Goal: Use online tool/utility: Utilize a website feature to perform a specific function

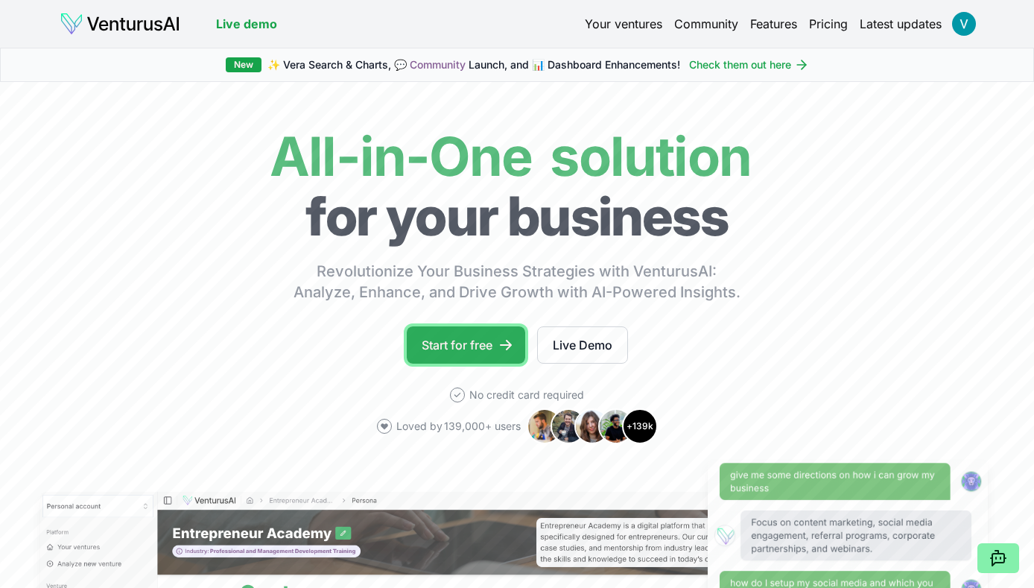
click at [483, 339] on link "Start for free" at bounding box center [466, 344] width 118 height 37
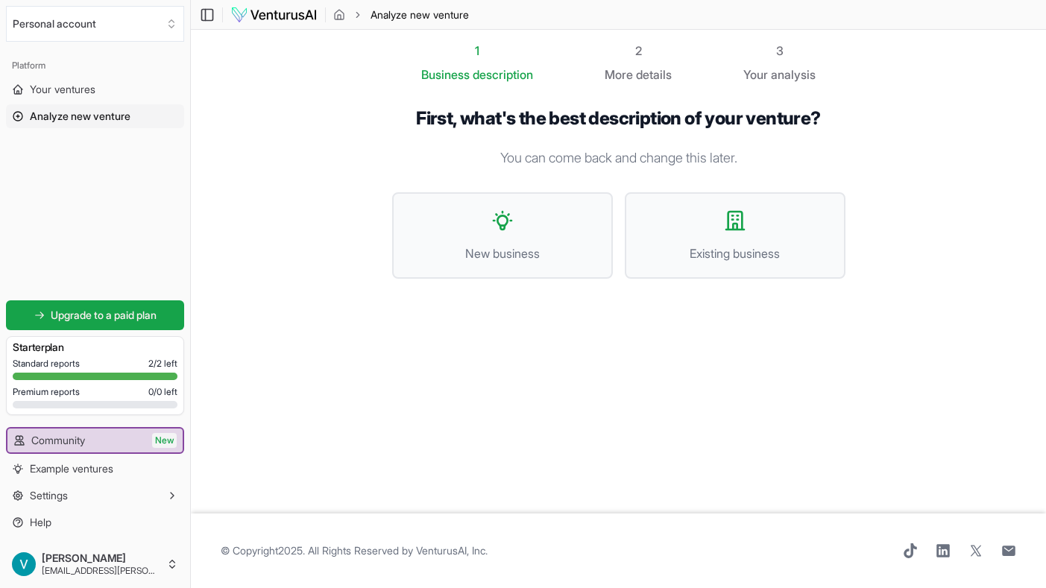
click at [591, 421] on div "1 Business description 2 More details 3 Your analysis First, what's the best de…" at bounding box center [618, 272] width 501 height 460
click at [85, 92] on span "Your ventures" at bounding box center [63, 89] width 66 height 15
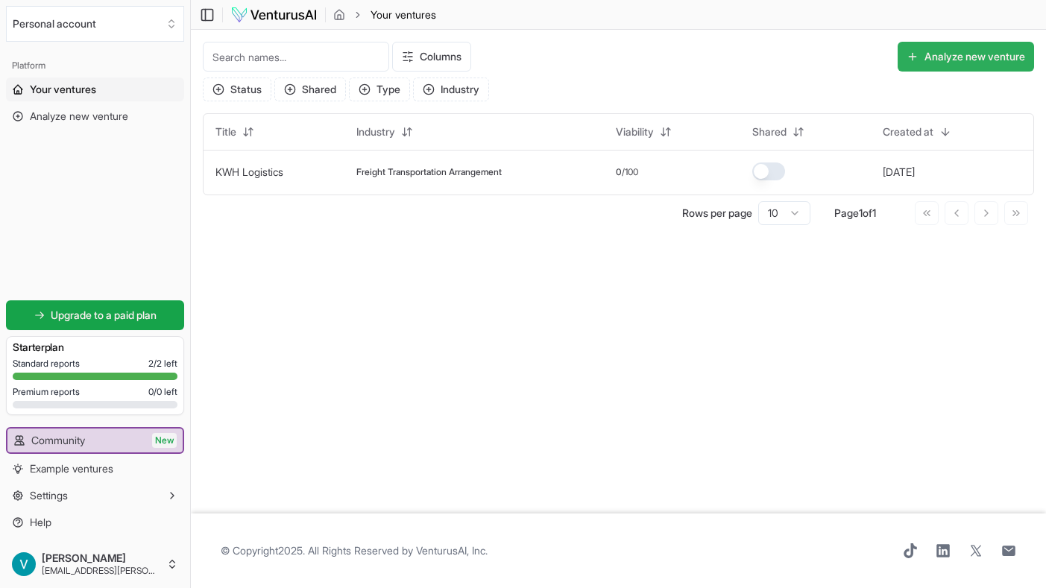
click at [952, 54] on button "Analyze new venture" at bounding box center [965, 57] width 136 height 30
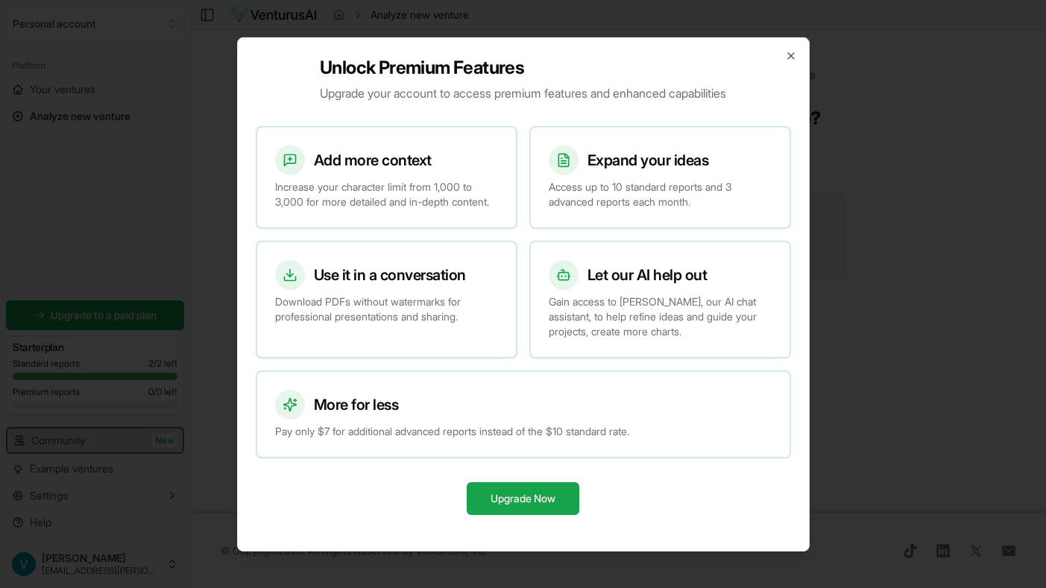
click at [642, 56] on h2 "Unlock Premium Features" at bounding box center [523, 68] width 406 height 24
click at [786, 51] on icon "button" at bounding box center [791, 56] width 12 height 12
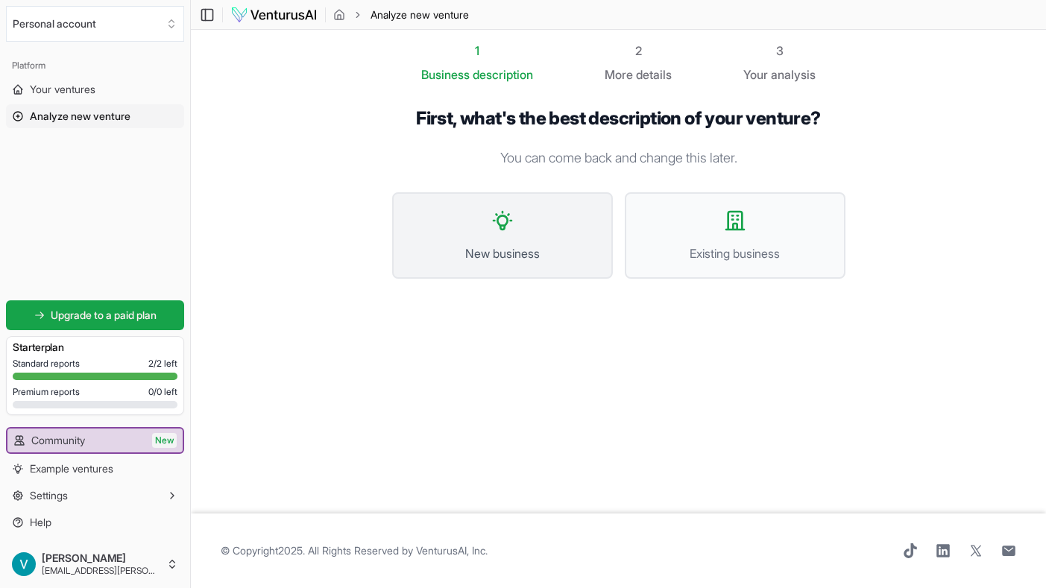
click at [555, 268] on button "New business" at bounding box center [502, 235] width 221 height 86
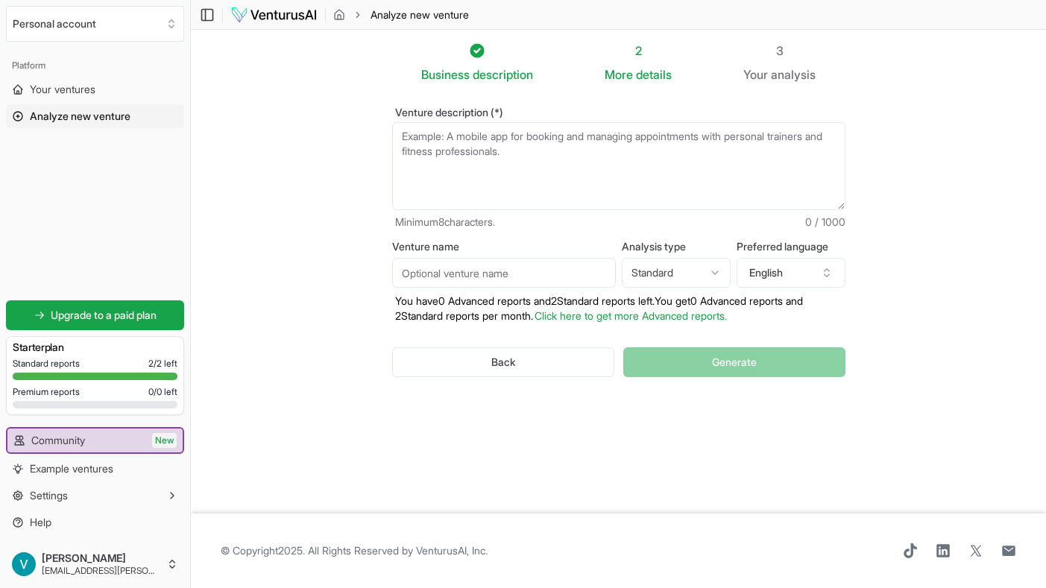
click at [549, 157] on textarea "Venture description (*)" at bounding box center [618, 166] width 453 height 88
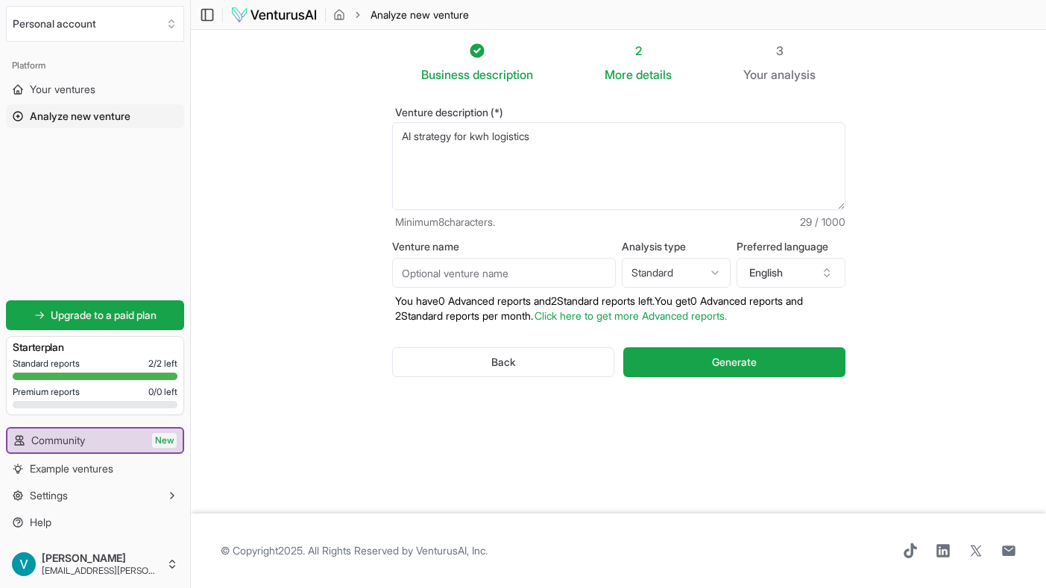
click at [405, 134] on textarea "AI strategy for kwh logistics" at bounding box center [618, 166] width 453 height 88
click at [613, 133] on textarea "can you make AI strategy for kwh logistics" at bounding box center [618, 166] width 453 height 88
type textarea "can you make AI strategy for kwh logistics"
click at [827, 273] on icon "button" at bounding box center [826, 273] width 12 height 12
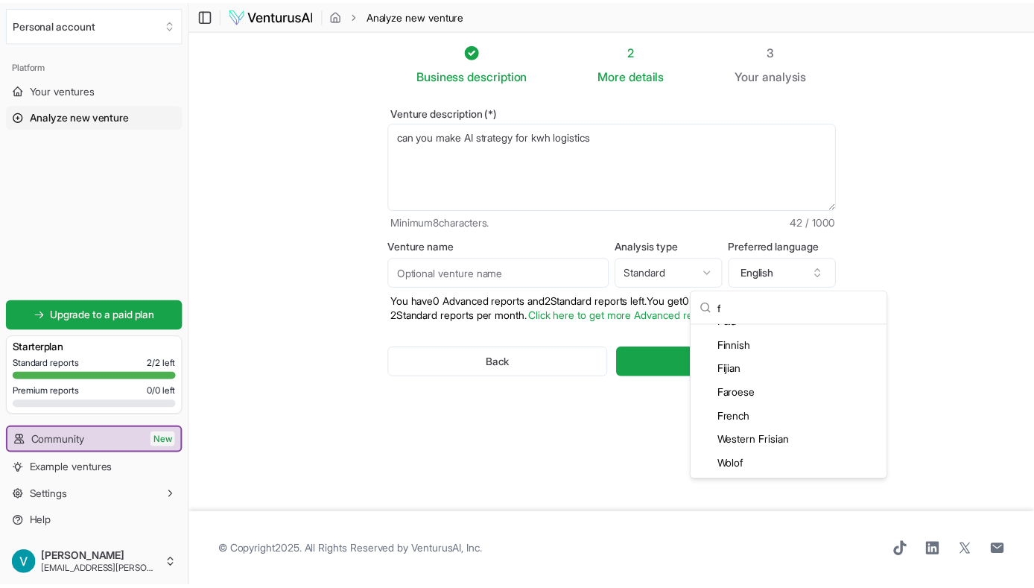
scroll to position [66, 0]
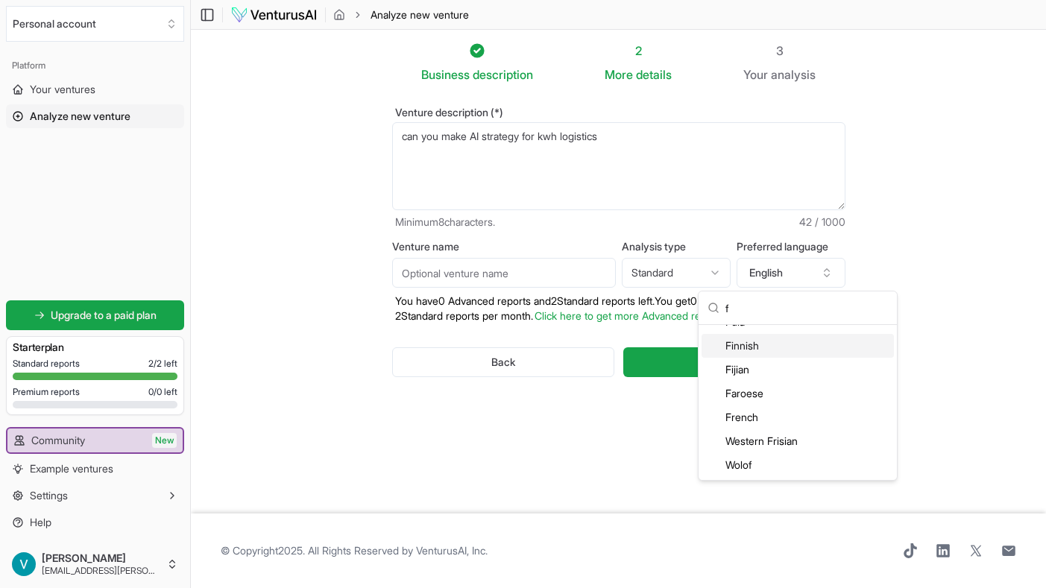
type input "f"
click at [747, 346] on div "Finnish" at bounding box center [797, 346] width 192 height 24
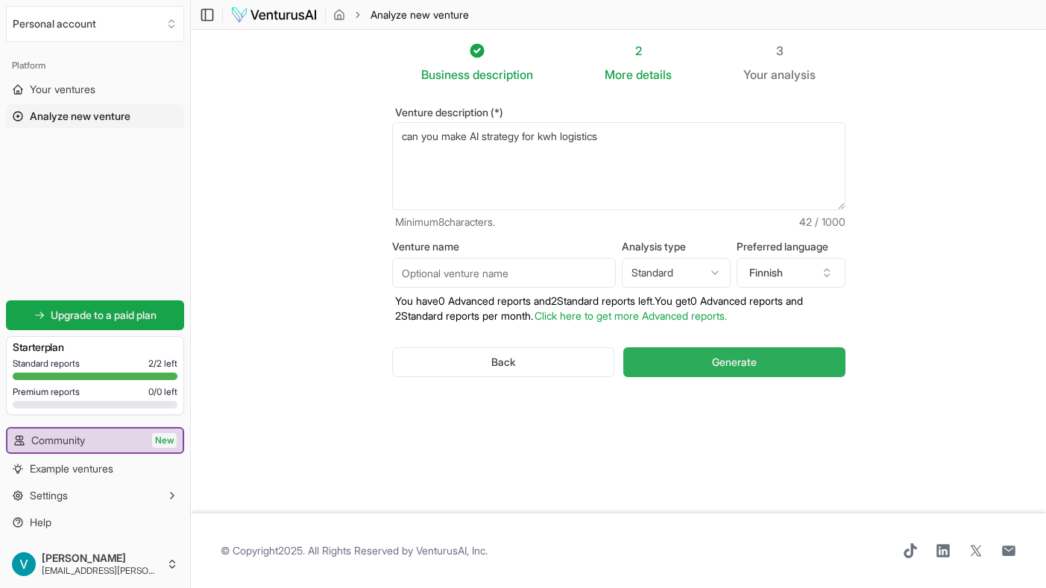
click at [715, 358] on span "Generate" at bounding box center [734, 362] width 45 height 15
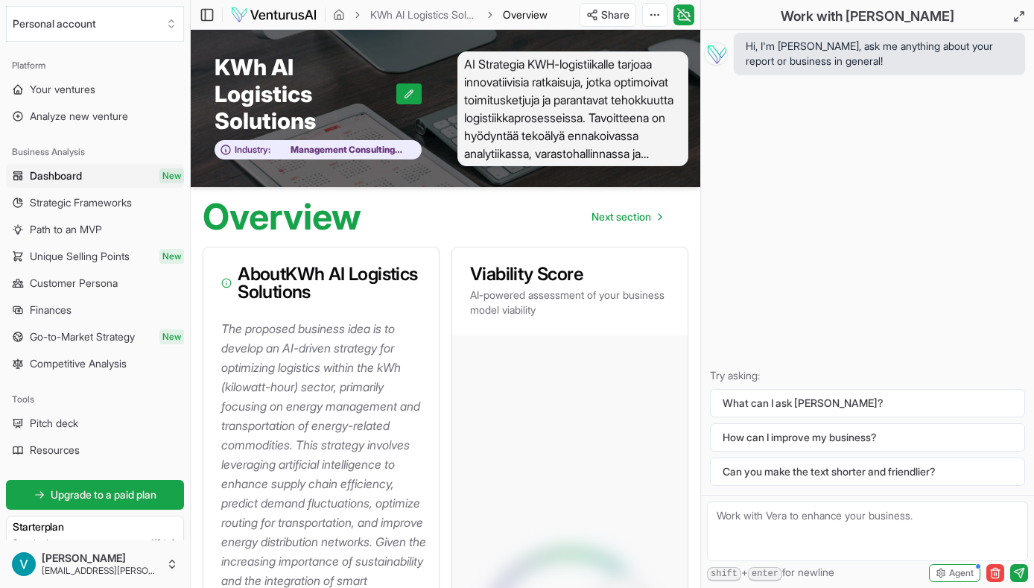
drag, startPoint x: 785, startPoint y: 516, endPoint x: 796, endPoint y: 516, distance: 10.5
click at [785, 516] on textarea at bounding box center [867, 532] width 321 height 60
type textarea "T"
type textarea "I was asking AI strategy for [DOMAIN_NAME]"
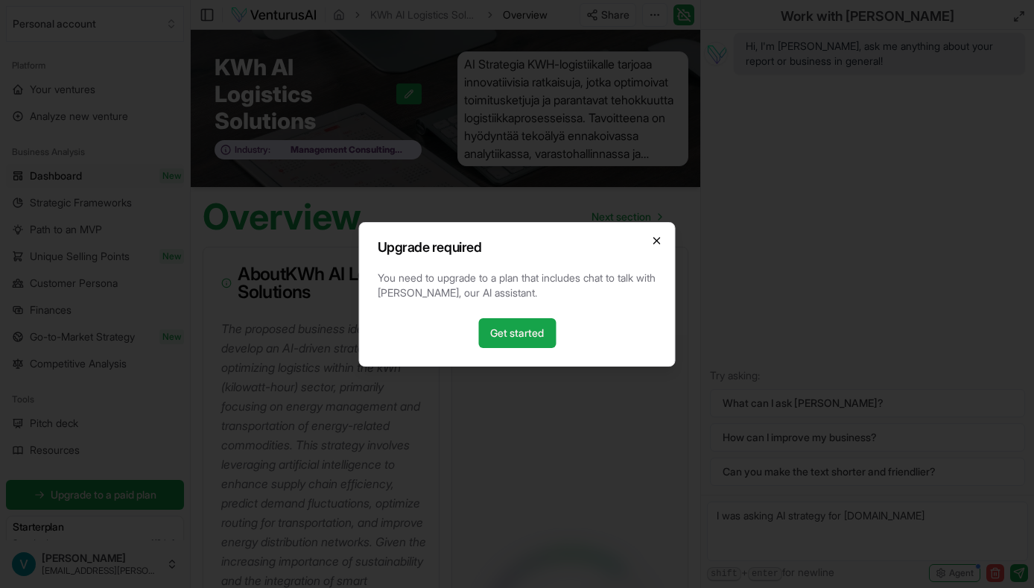
click at [657, 242] on icon "button" at bounding box center [657, 241] width 12 height 12
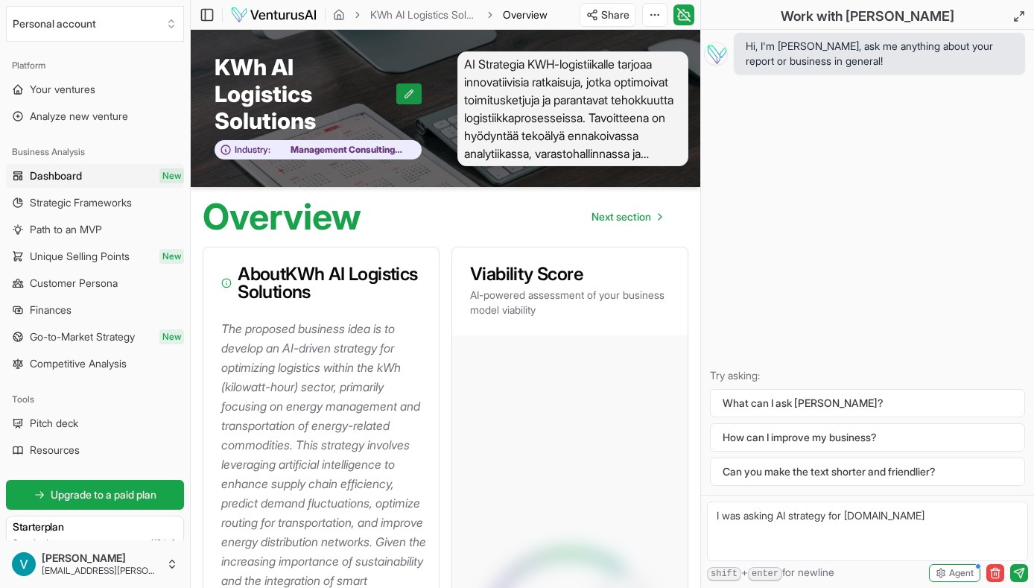
click at [407, 94] on icon at bounding box center [409, 94] width 10 height 10
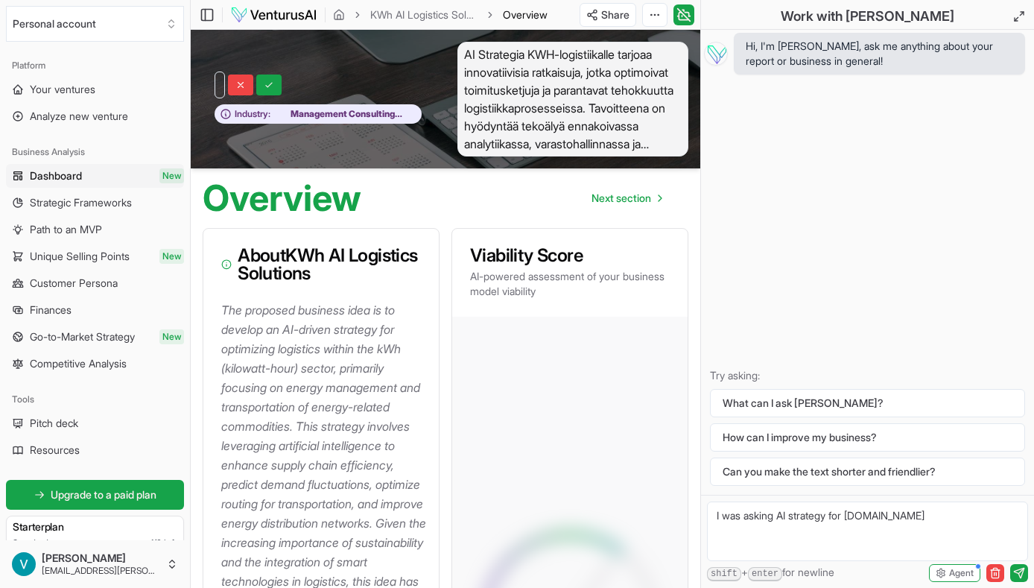
click at [568, 90] on span "AI Strategia KWH-logistiikalle tarjoaa innovatiivisia ratkaisuja, jotka optimoi…" at bounding box center [573, 99] width 231 height 115
click at [244, 82] on icon at bounding box center [240, 85] width 10 height 10
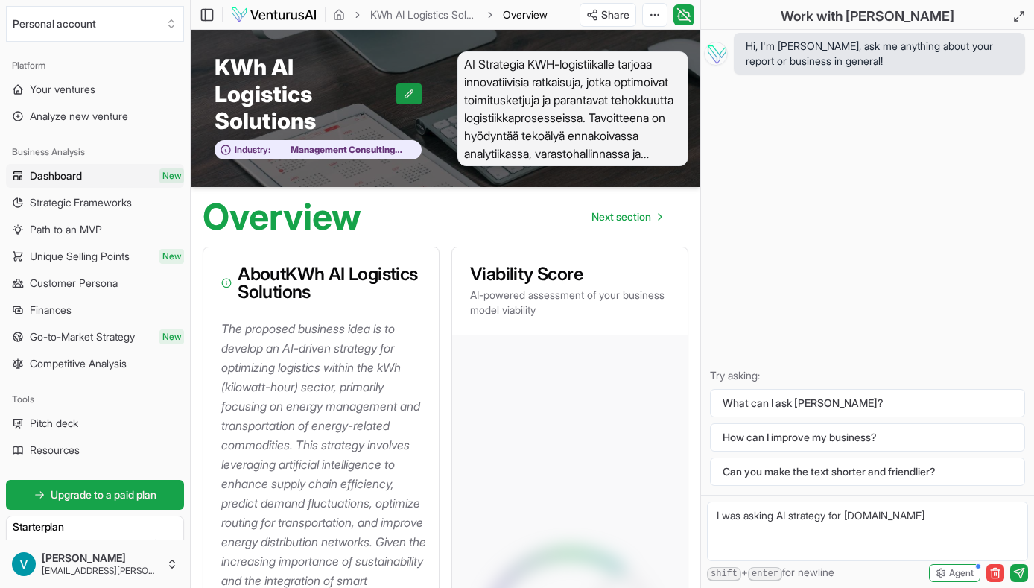
click at [402, 94] on button at bounding box center [408, 93] width 25 height 21
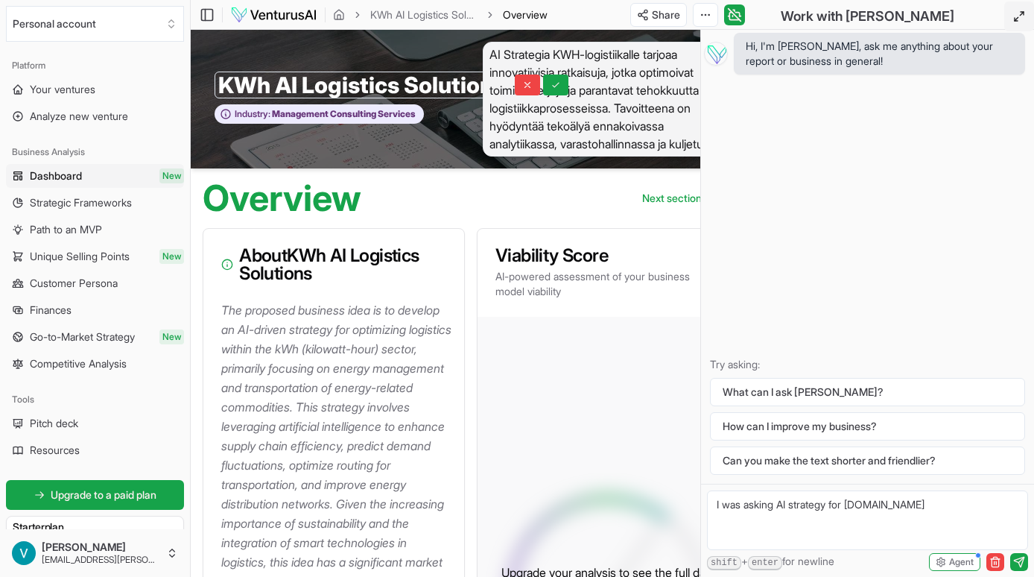
click at [1019, 11] on icon at bounding box center [1020, 16] width 12 height 12
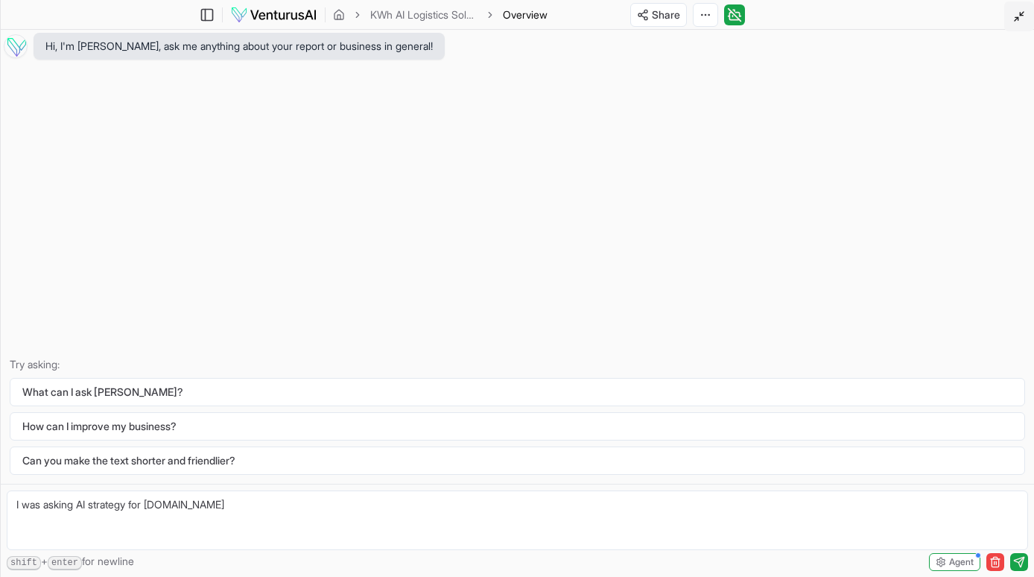
click at [1023, 19] on icon at bounding box center [1020, 16] width 12 height 12
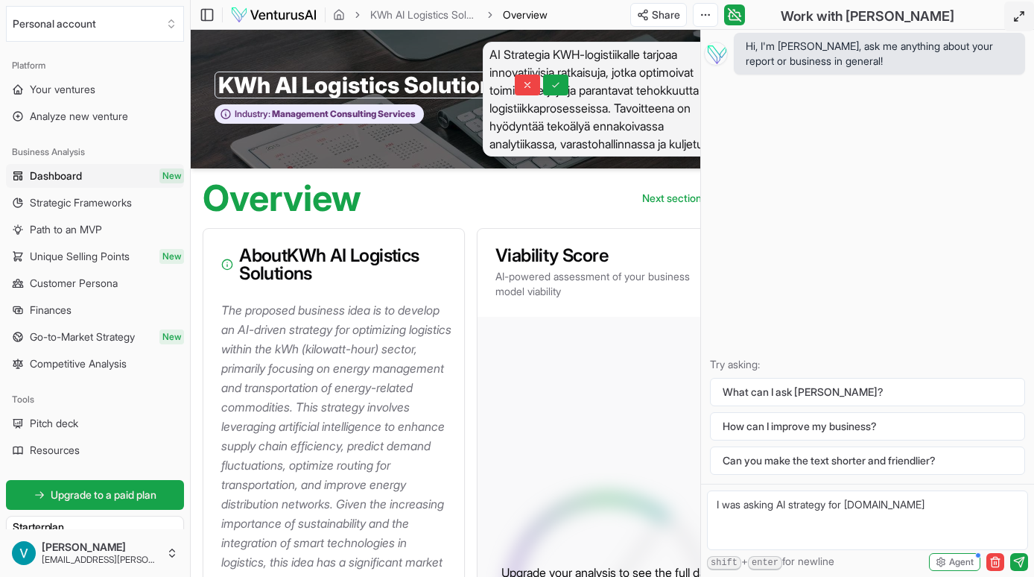
click at [443, 203] on div "Overview Next section" at bounding box center [471, 192] width 560 height 48
click at [742, 14] on icon at bounding box center [734, 15] width 15 height 18
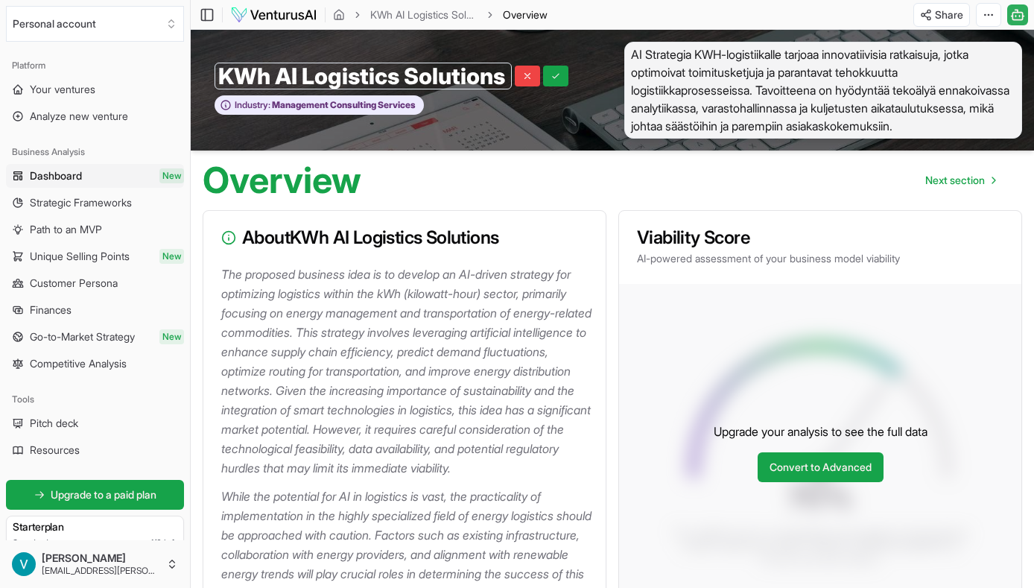
click at [781, 137] on span "AI Strategia KWH-logistiikalle tarjoaa innovatiivisia ratkaisuja, jotka optimoi…" at bounding box center [823, 90] width 398 height 97
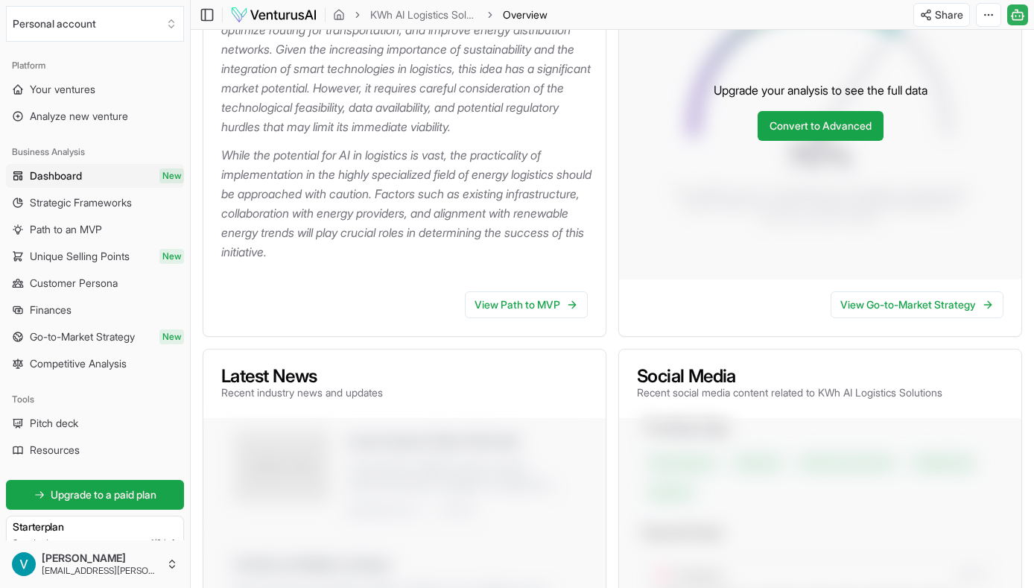
scroll to position [373, 0]
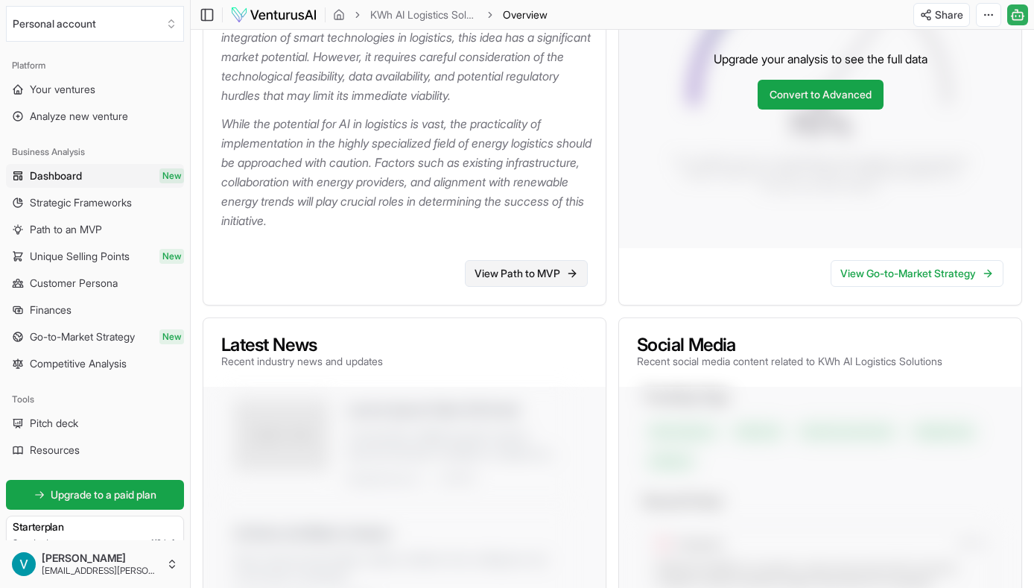
click at [507, 287] on link "View Path to MVP" at bounding box center [526, 273] width 123 height 27
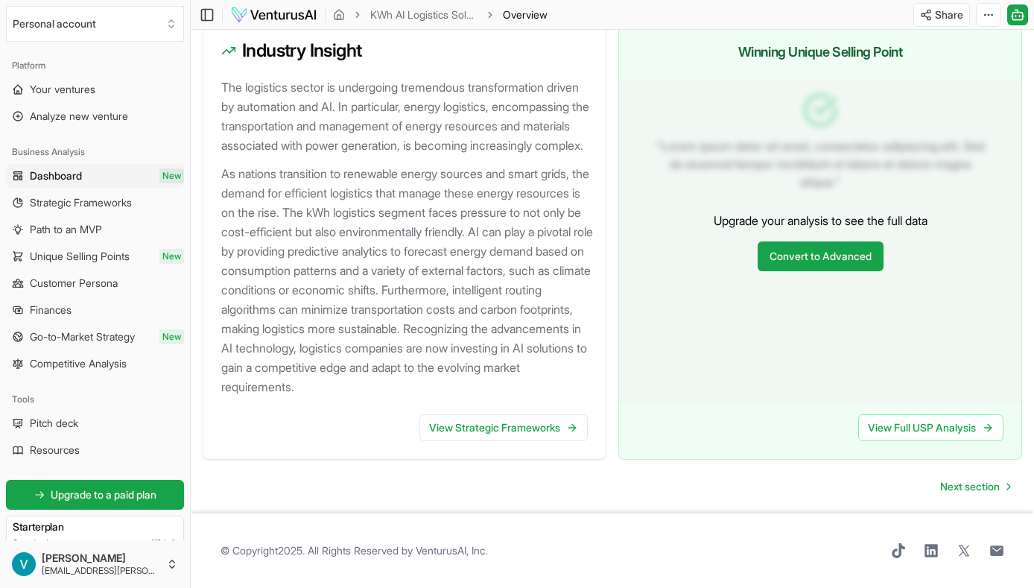
scroll to position [1631, 0]
click at [977, 490] on span "Next section" at bounding box center [970, 486] width 60 height 15
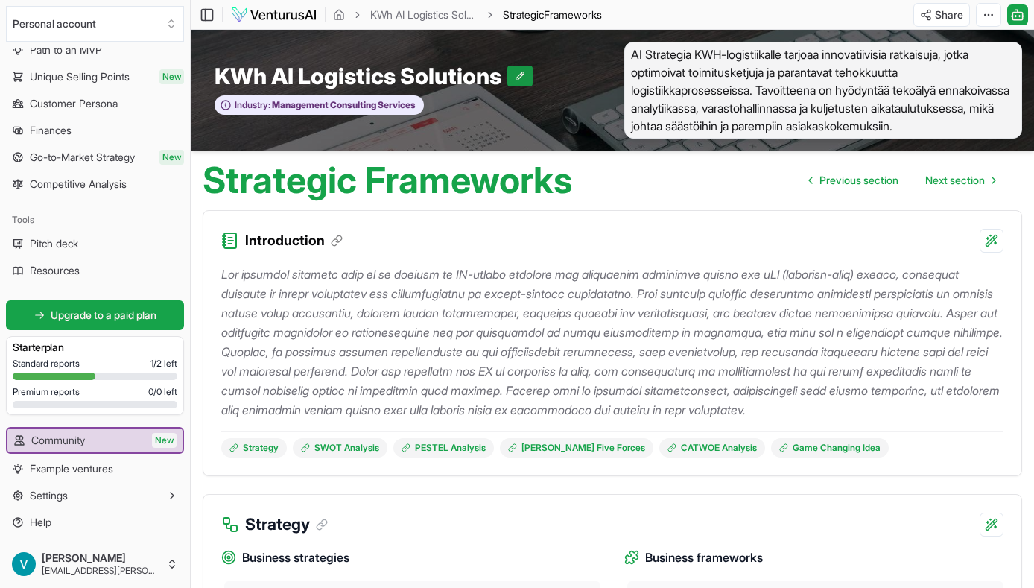
click at [520, 81] on icon at bounding box center [520, 76] width 10 height 10
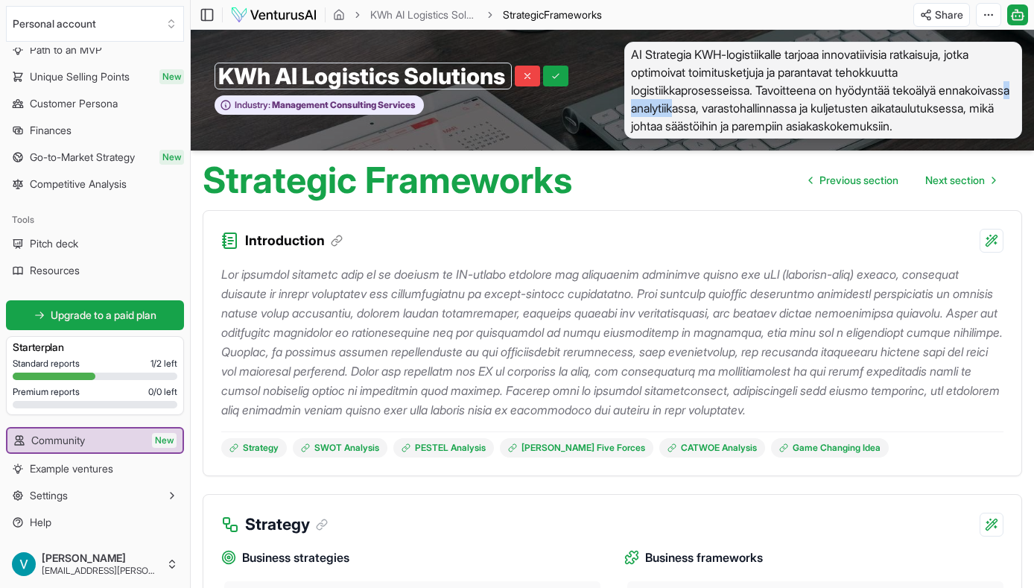
drag, startPoint x: 753, startPoint y: 113, endPoint x: 701, endPoint y: 110, distance: 52.3
click at [701, 110] on span "AI Strategia KWH-logistiikalle tarjoaa innovatiivisia ratkaisuja, jotka optimoi…" at bounding box center [823, 90] width 398 height 97
click at [752, 139] on html "We value your privacy We use cookies to enhance your browsing experience, serve…" at bounding box center [517, 294] width 1034 height 588
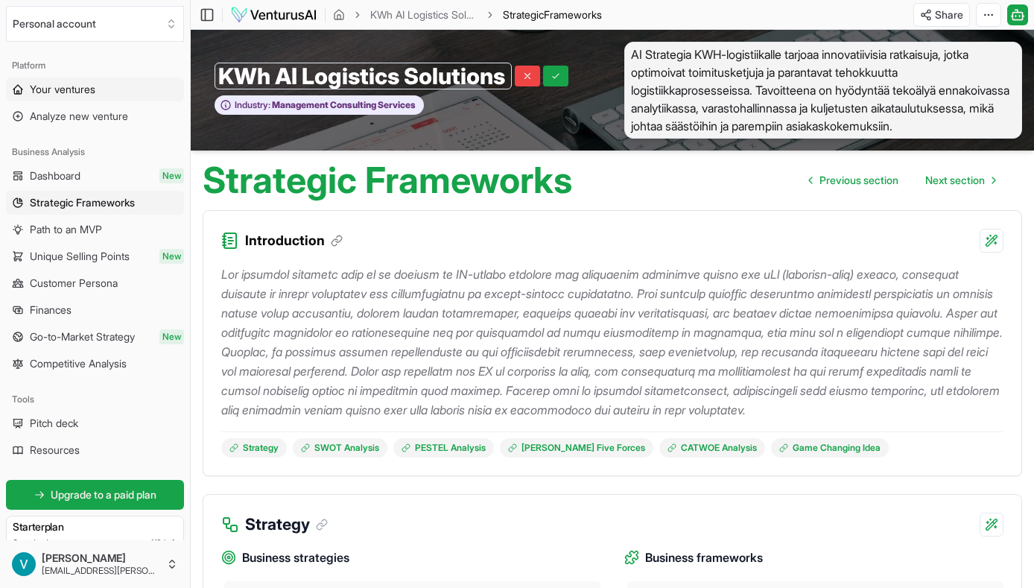
click at [80, 87] on span "Your ventures" at bounding box center [63, 89] width 66 height 15
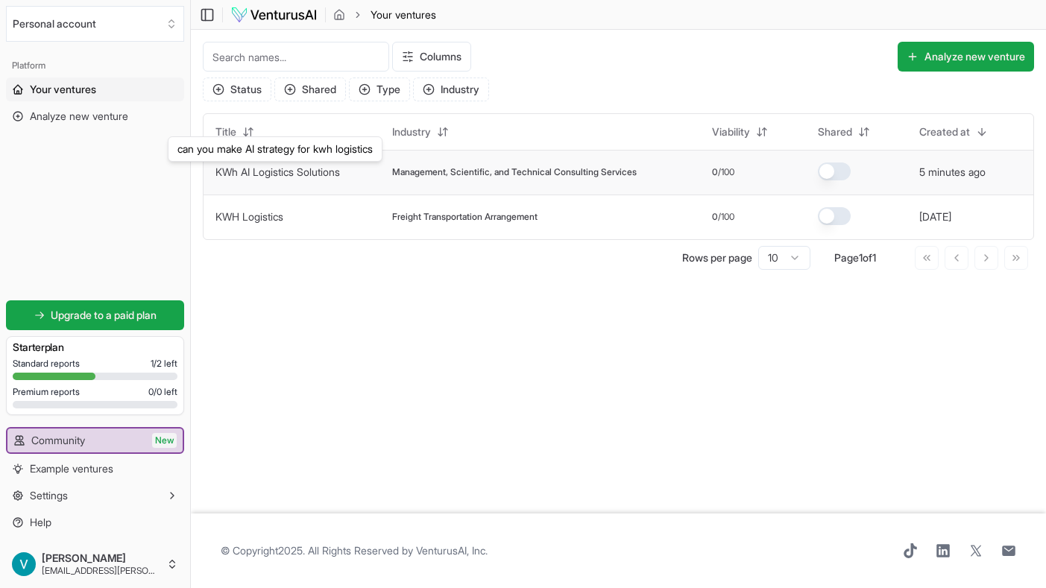
click at [299, 172] on link "KWh AI Logistics Solutions" at bounding box center [277, 171] width 124 height 13
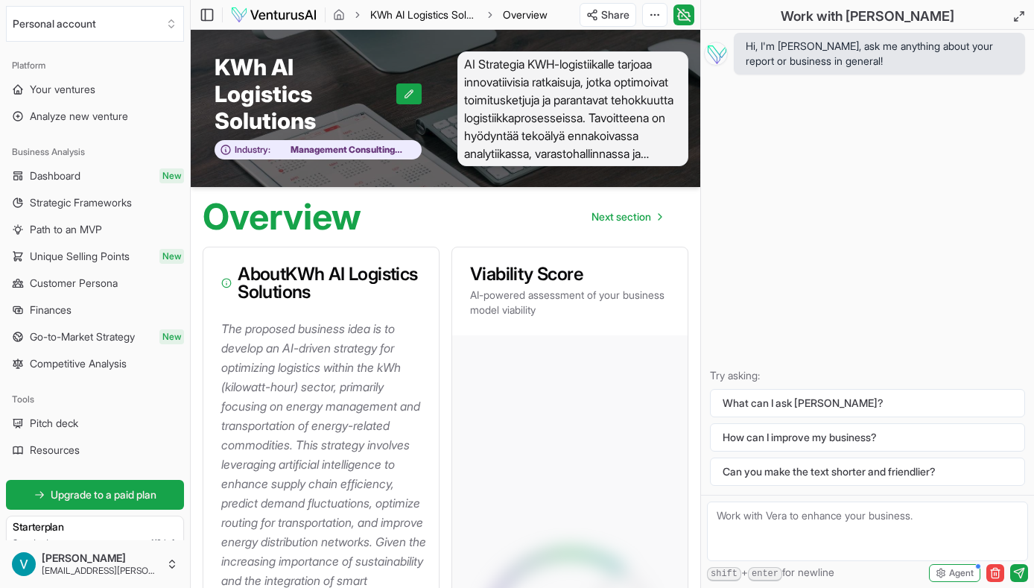
click at [393, 19] on link "KWh AI Logistics Solutions" at bounding box center [423, 14] width 107 height 15
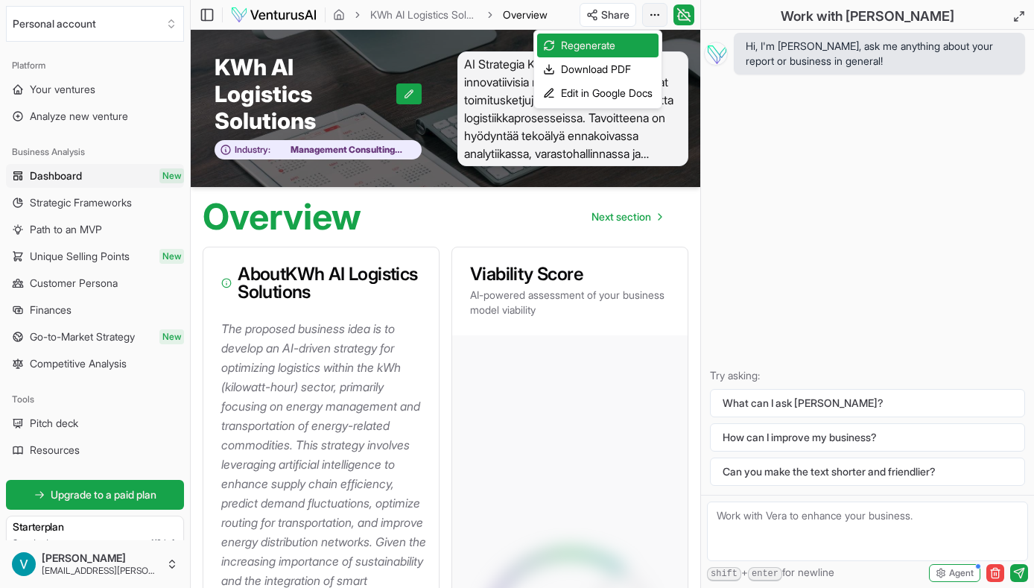
click at [660, 13] on html "We value your privacy We use cookies to enhance your browsing experience, serve…" at bounding box center [517, 294] width 1034 height 588
click at [572, 481] on html "We value your privacy We use cookies to enhance your browsing experience, serve…" at bounding box center [517, 294] width 1034 height 588
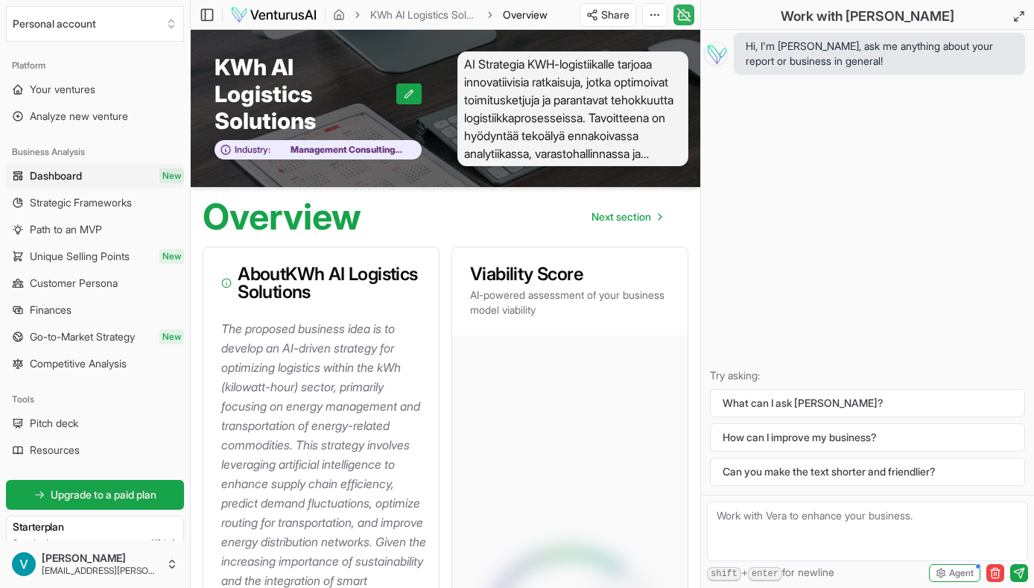
click at [689, 19] on icon at bounding box center [684, 15] width 10 height 7
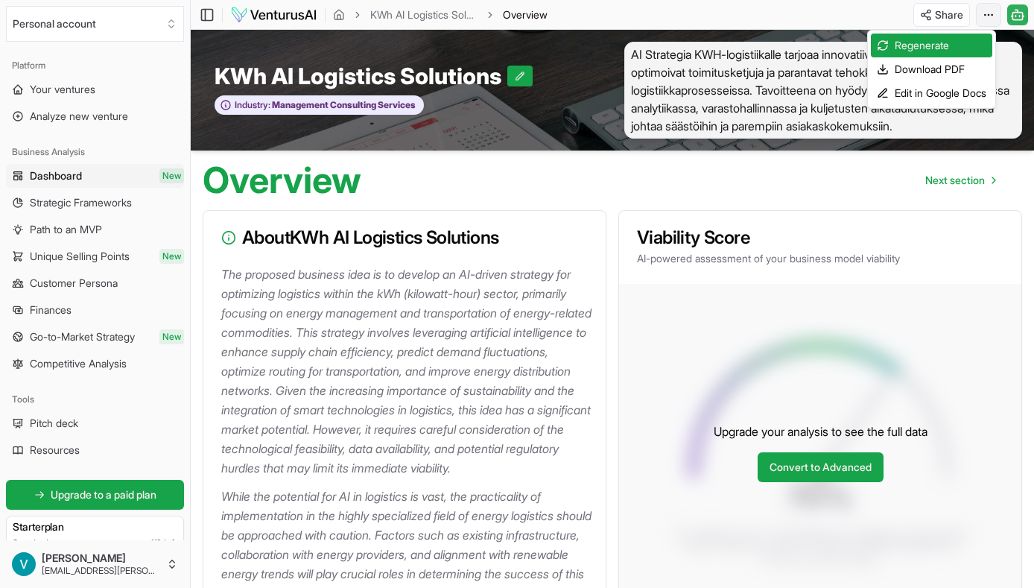
click at [990, 11] on html "We value your privacy We use cookies to enhance your browsing experience, serve…" at bounding box center [517, 294] width 1034 height 588
click at [921, 48] on div "Regenerate" at bounding box center [931, 46] width 121 height 24
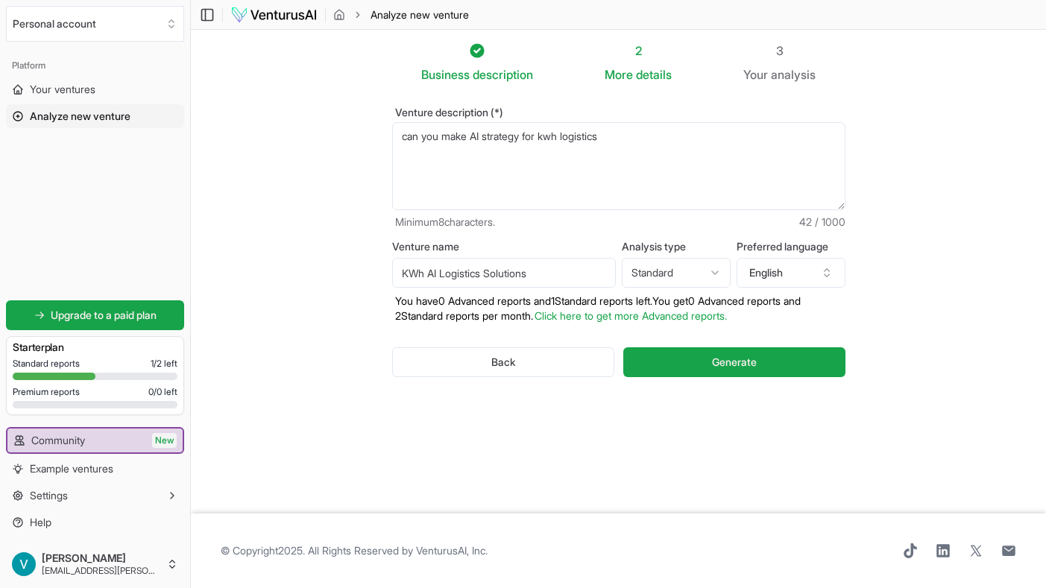
click at [613, 137] on textarea "can you make AI strategy for kwh logistics" at bounding box center [618, 166] width 453 height 88
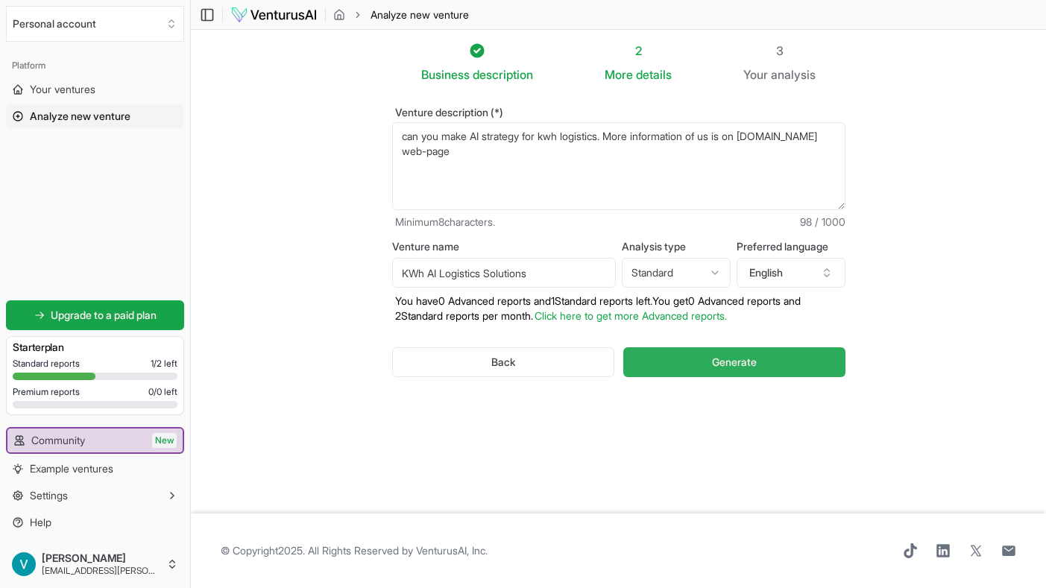
type textarea "can you make AI strategy for kwh logistics. More information of us is on [DOMAI…"
click at [758, 366] on button "Generate" at bounding box center [733, 362] width 221 height 30
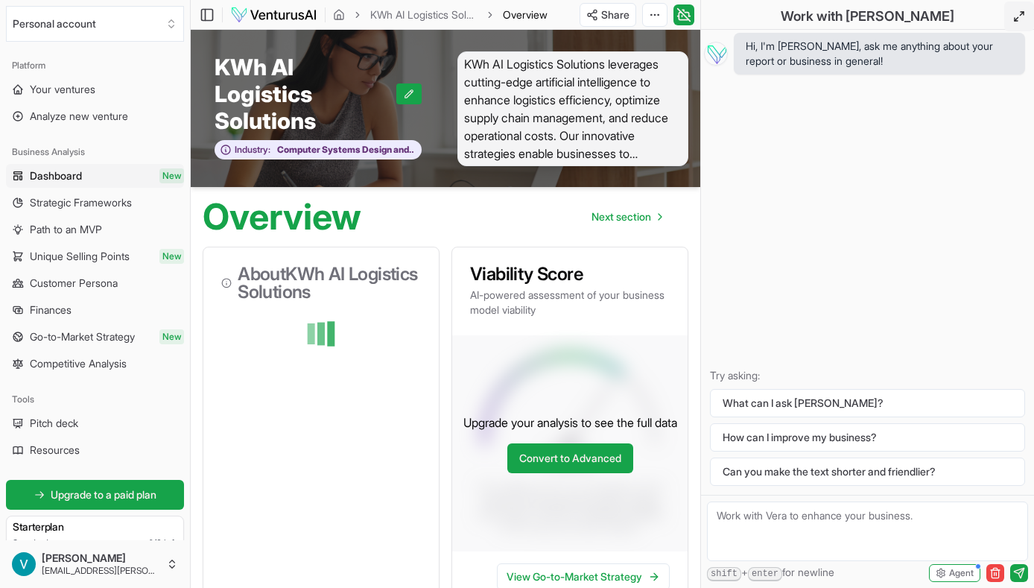
click at [1014, 21] on icon at bounding box center [1020, 16] width 12 height 12
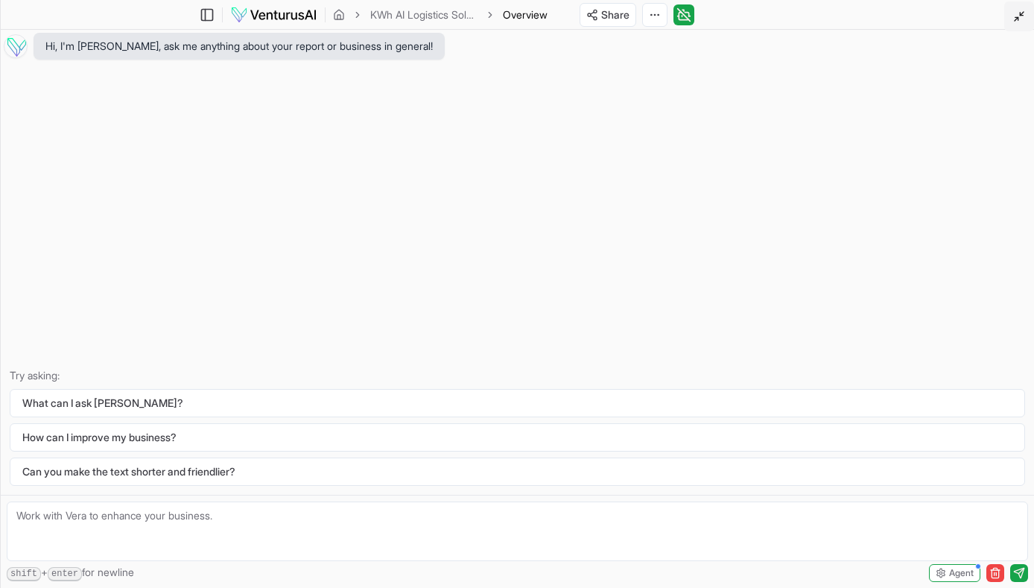
click at [1012, 16] on button at bounding box center [1020, 16] width 30 height 30
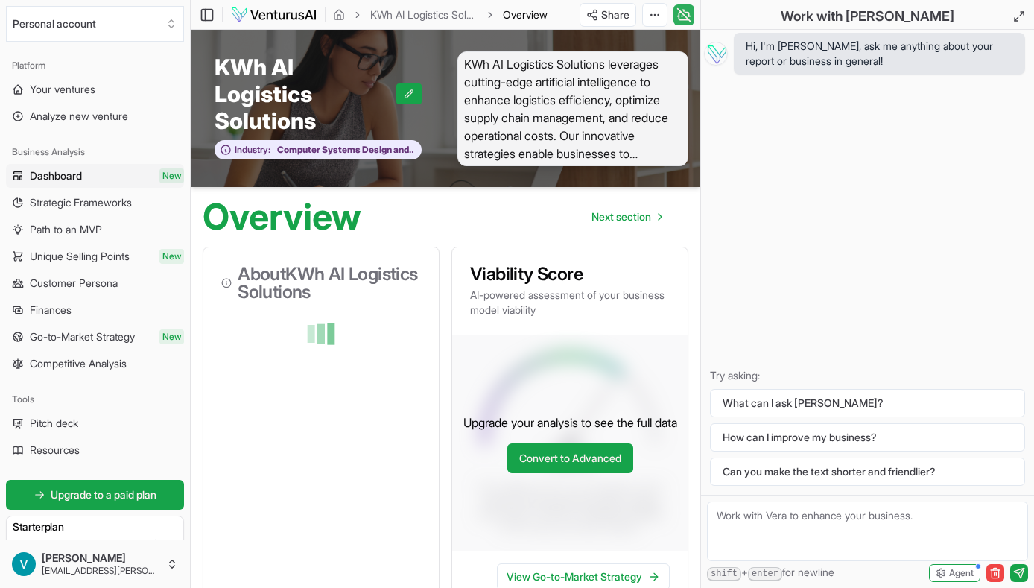
click at [680, 13] on icon at bounding box center [684, 15] width 15 height 18
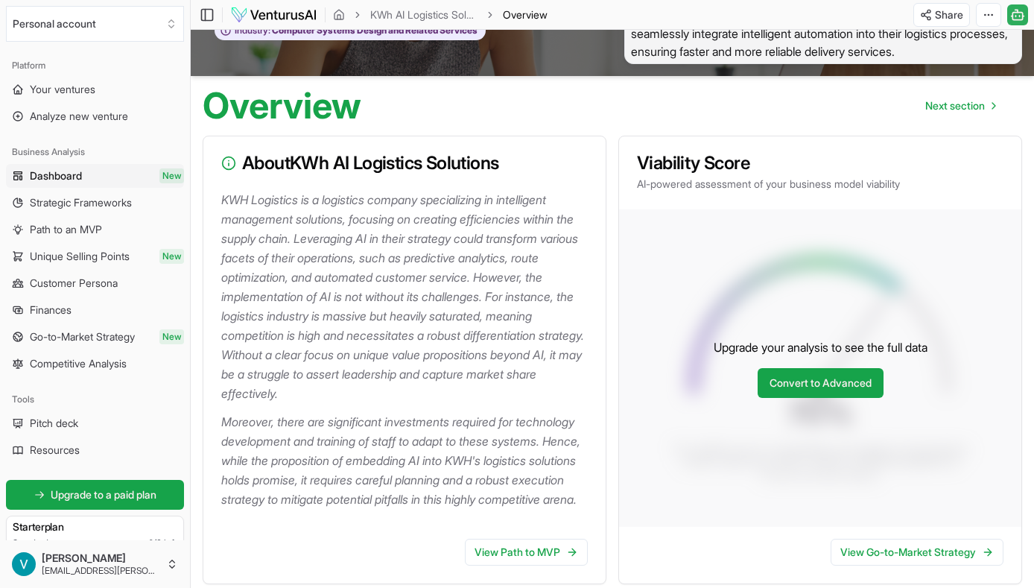
scroll to position [149, 0]
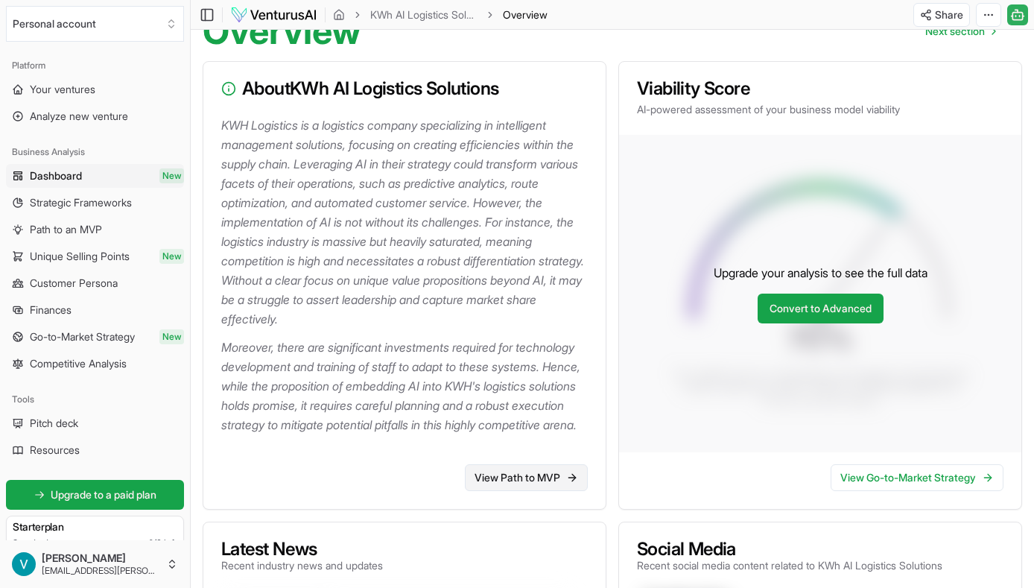
click at [525, 491] on link "View Path to MVP" at bounding box center [526, 477] width 123 height 27
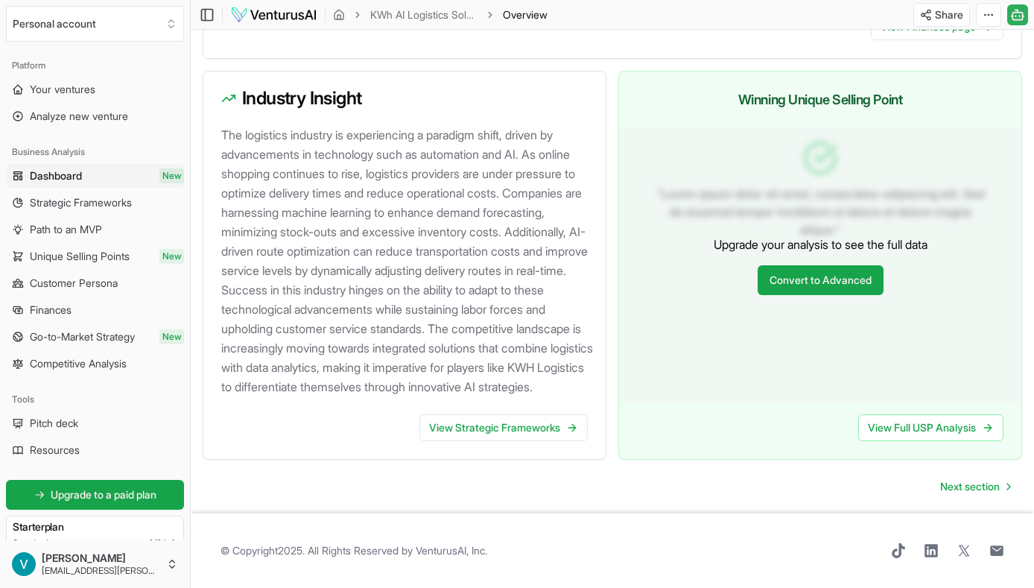
scroll to position [1584, 0]
click at [981, 488] on span "Next section" at bounding box center [970, 486] width 60 height 15
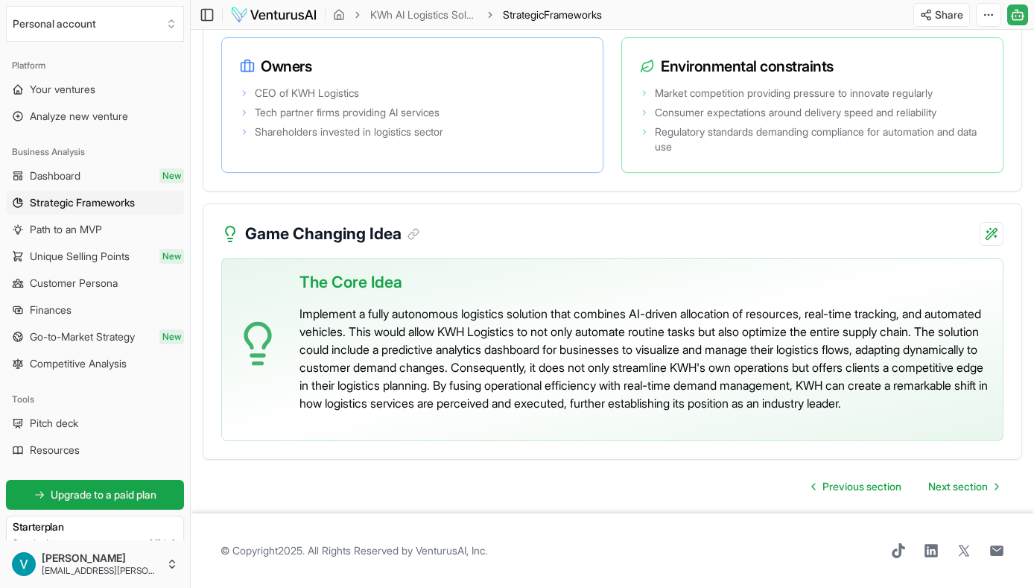
scroll to position [3204, 0]
